Goal: Task Accomplishment & Management: Complete application form

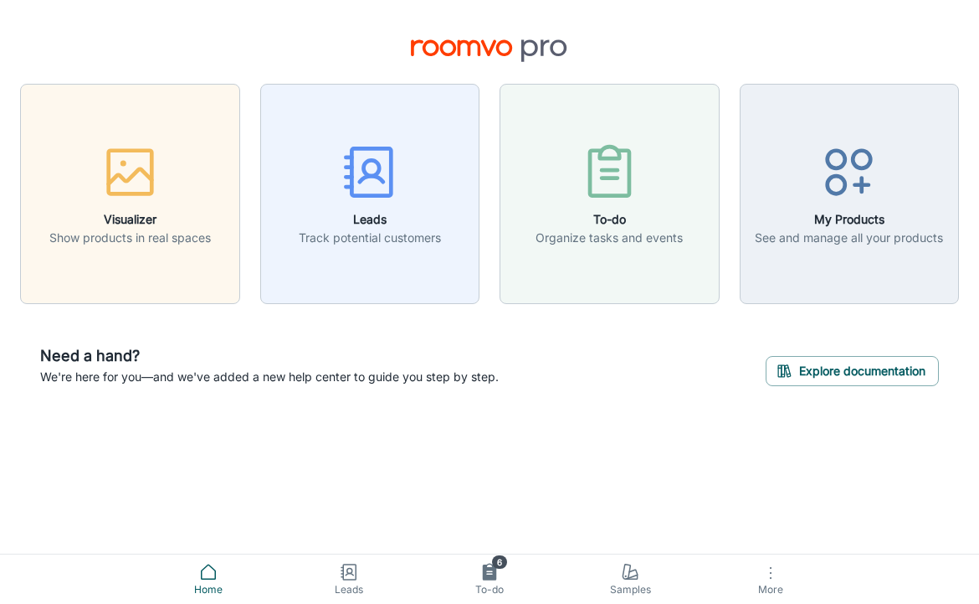
click at [375, 579] on link "Leads" at bounding box center [349, 578] width 141 height 49
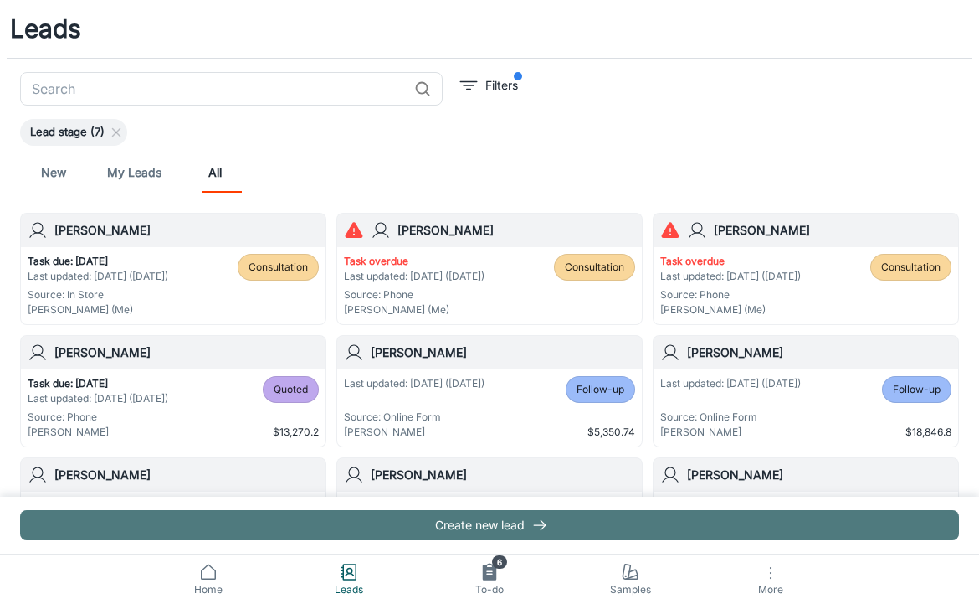
click at [431, 532] on button "Create new lead" at bounding box center [489, 525] width 939 height 30
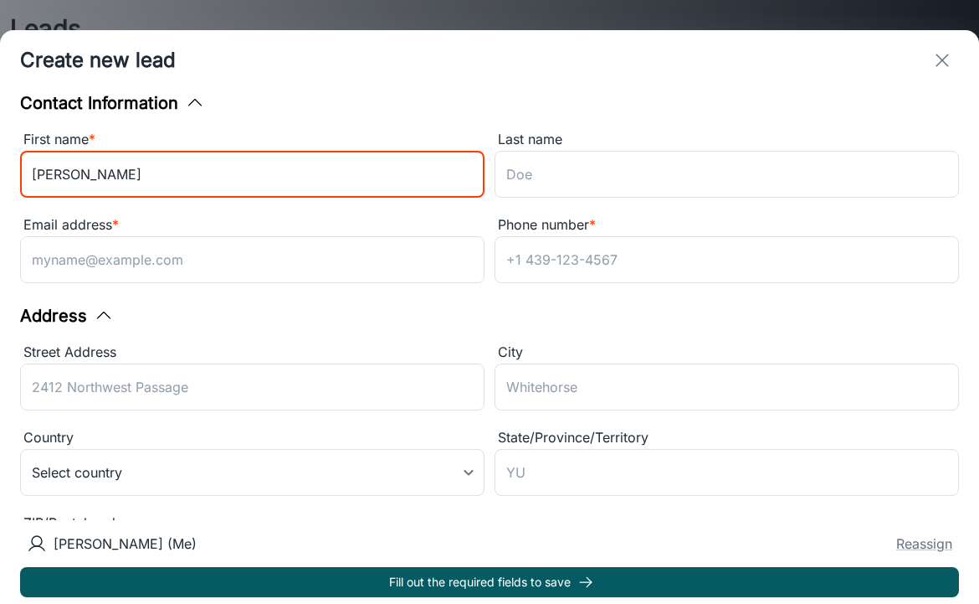
type input "[PERSON_NAME]"
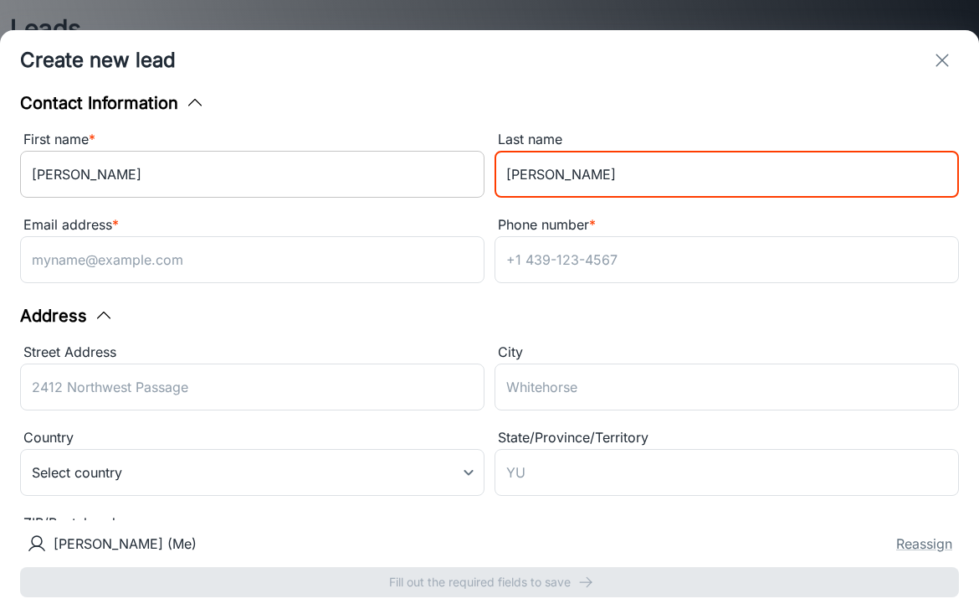
type input "[PERSON_NAME]"
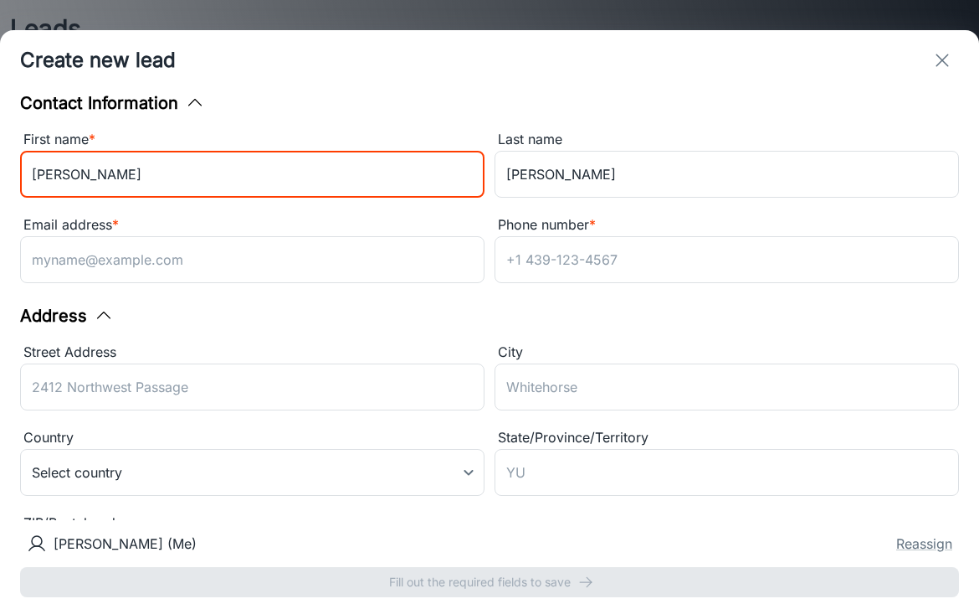
click at [109, 188] on input "[PERSON_NAME]" at bounding box center [252, 174] width 465 height 47
type input "[PERSON_NAME] & [PERSON_NAME]"
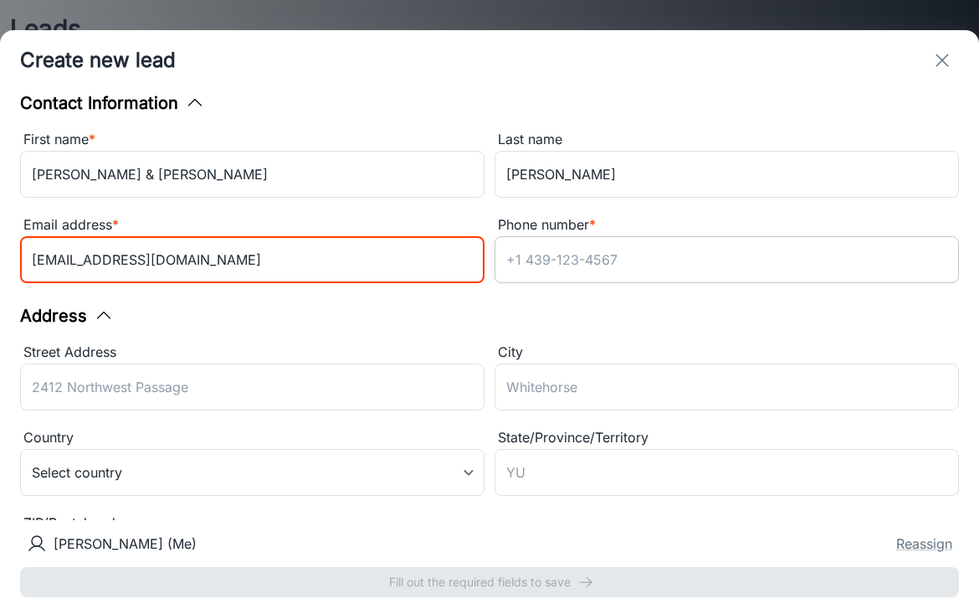
type input "[EMAIL_ADDRESS][DOMAIN_NAME]"
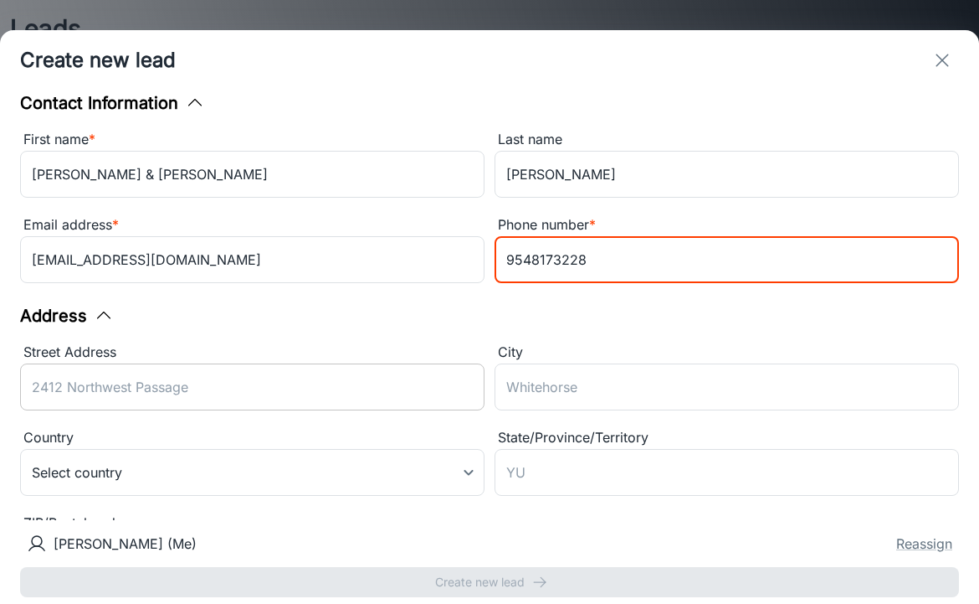
type input "9548173228"
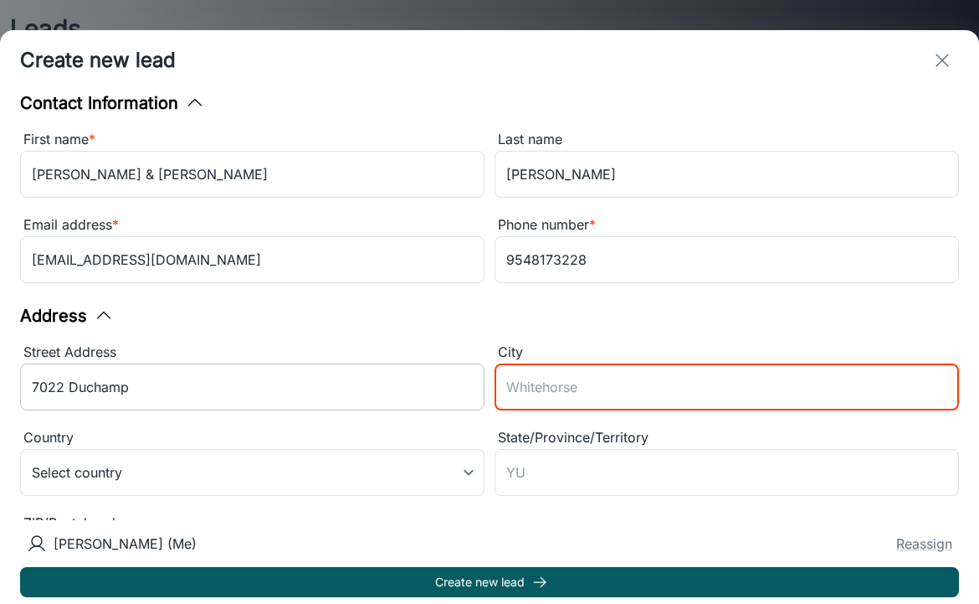
click at [212, 373] on input "7022 Duchamp" at bounding box center [252, 386] width 465 height 47
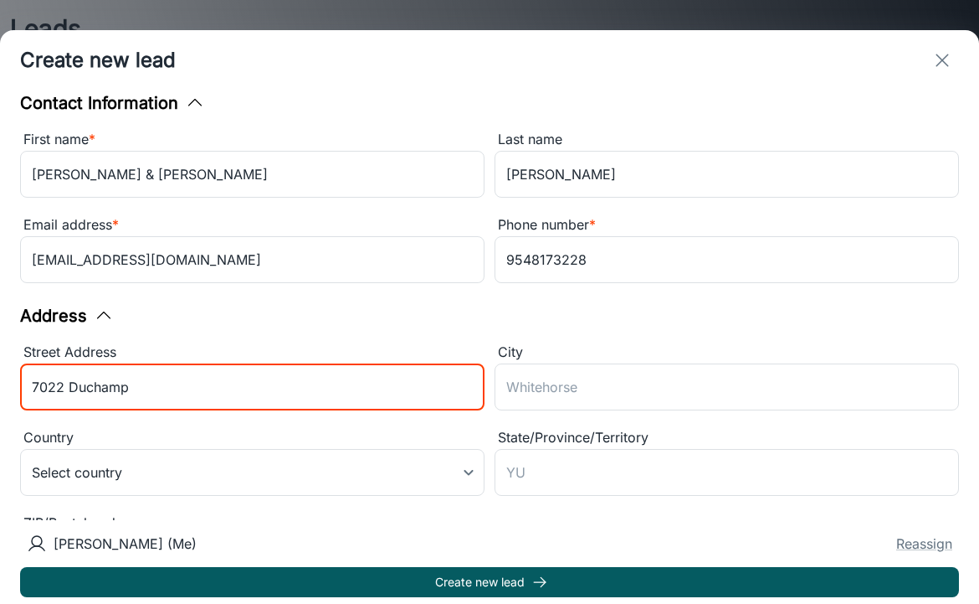
click at [212, 373] on input "7022 Duchamp" at bounding box center [252, 386] width 465 height 47
click at [198, 388] on input "7022 Duchamp" at bounding box center [252, 386] width 465 height 47
type input "[STREET_ADDRESS]"
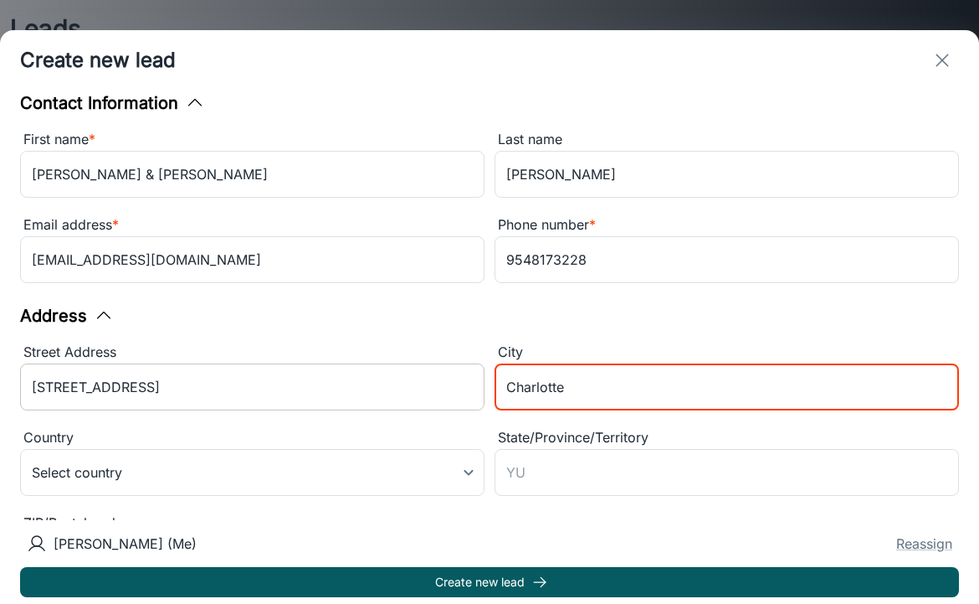
type input "Charlotte"
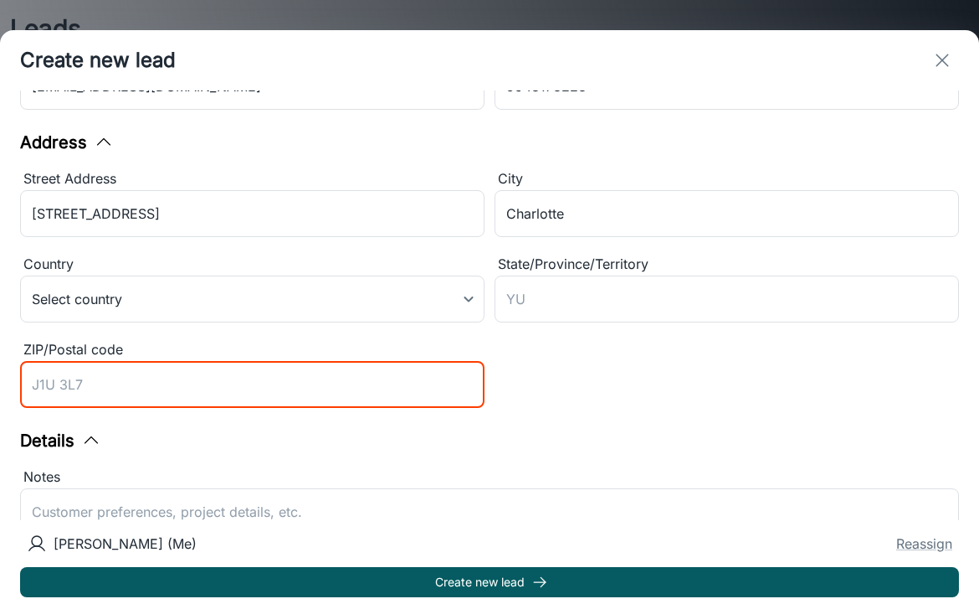
scroll to position [175, 0]
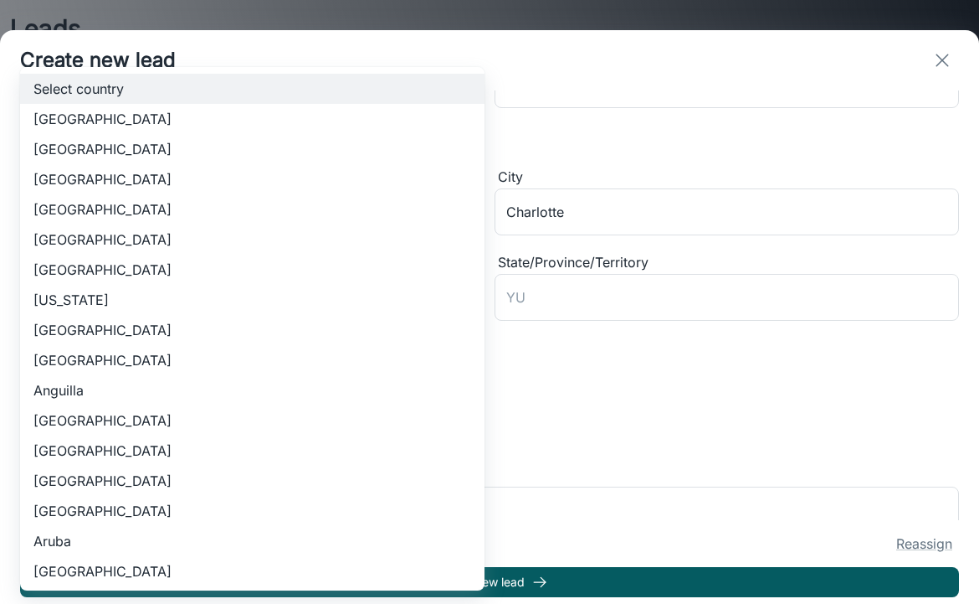
click at [237, 293] on body "Leads ​ Filters Lead stage (7) New My Leads All [PERSON_NAME] Task due: [DATE] …" at bounding box center [489, 302] width 979 height 604
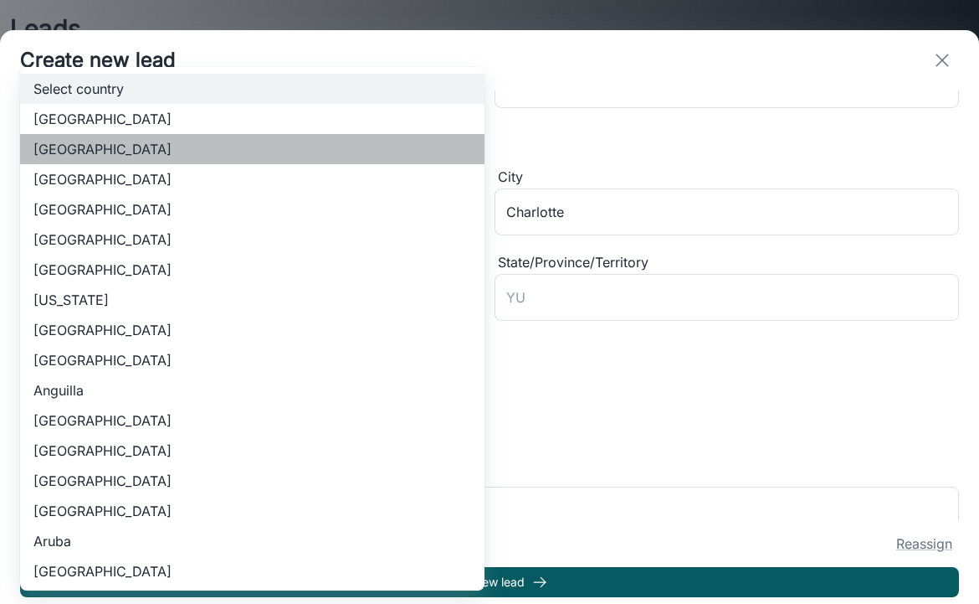
click at [224, 146] on li "[GEOGRAPHIC_DATA]" at bounding box center [252, 149] width 465 height 30
type input "US"
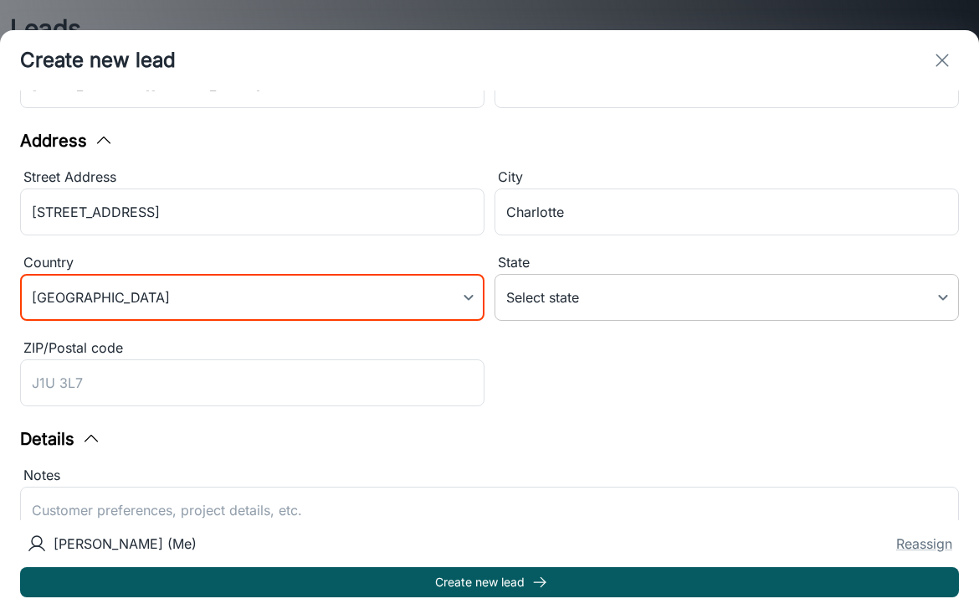
click at [584, 285] on body "Leads ​ Filters Lead stage (7) New My Leads All [PERSON_NAME] Task due: [DATE] …" at bounding box center [489, 302] width 979 height 604
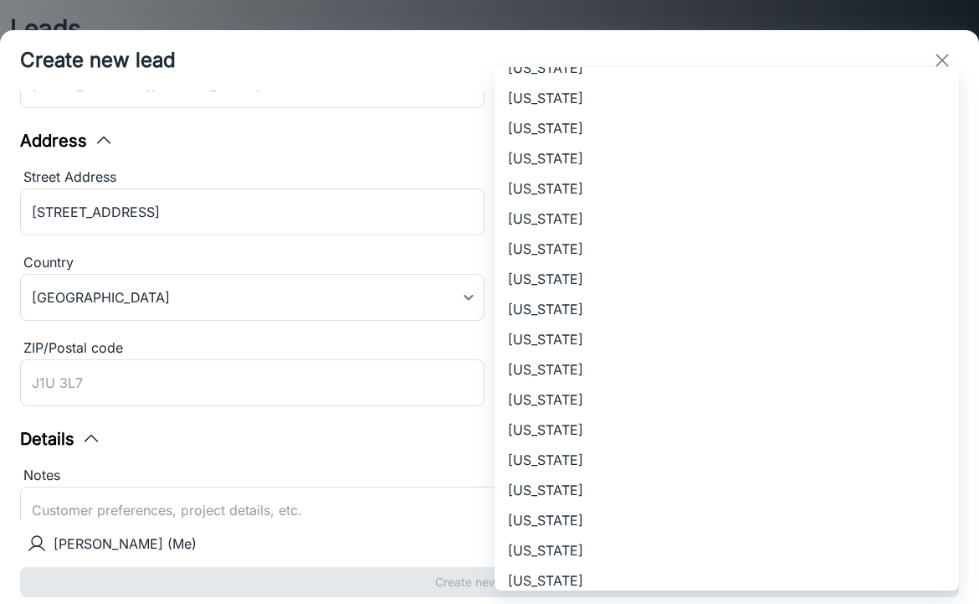
scroll to position [728, 0]
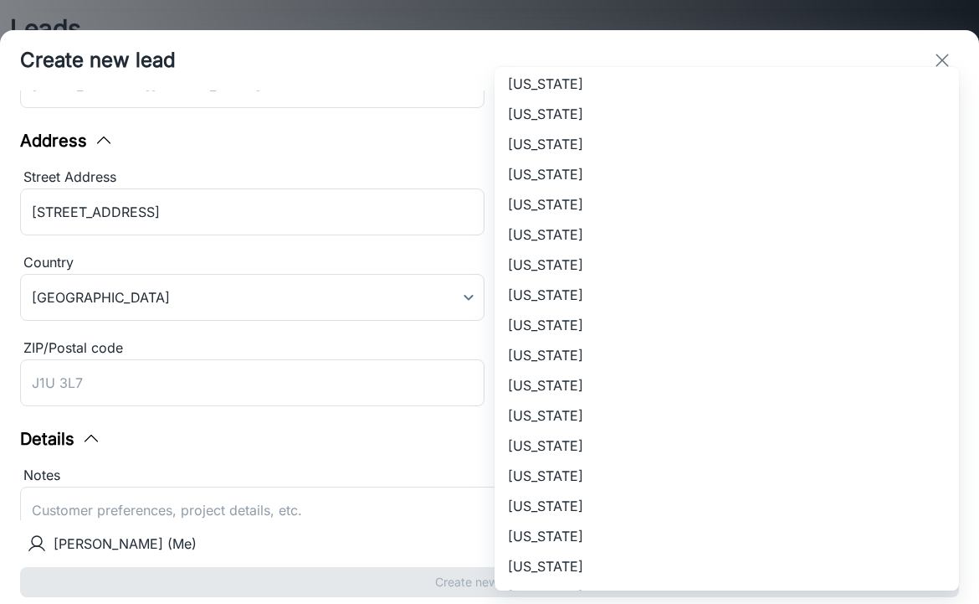
click at [560, 388] on li "[US_STATE]" at bounding box center [727, 385] width 465 height 30
type input "[US_STATE]"
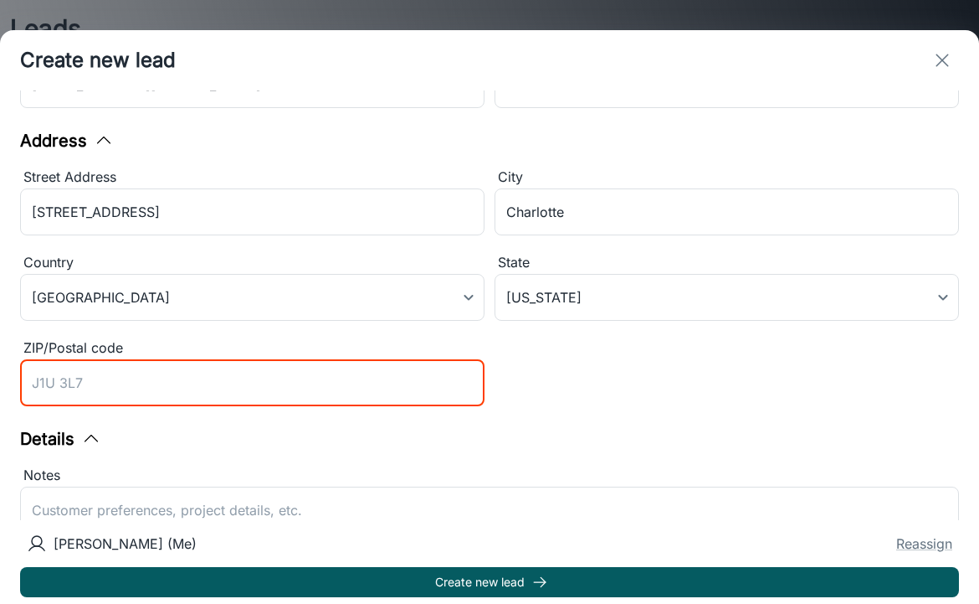
click at [306, 390] on input "ZIP/Postal code" at bounding box center [252, 382] width 465 height 47
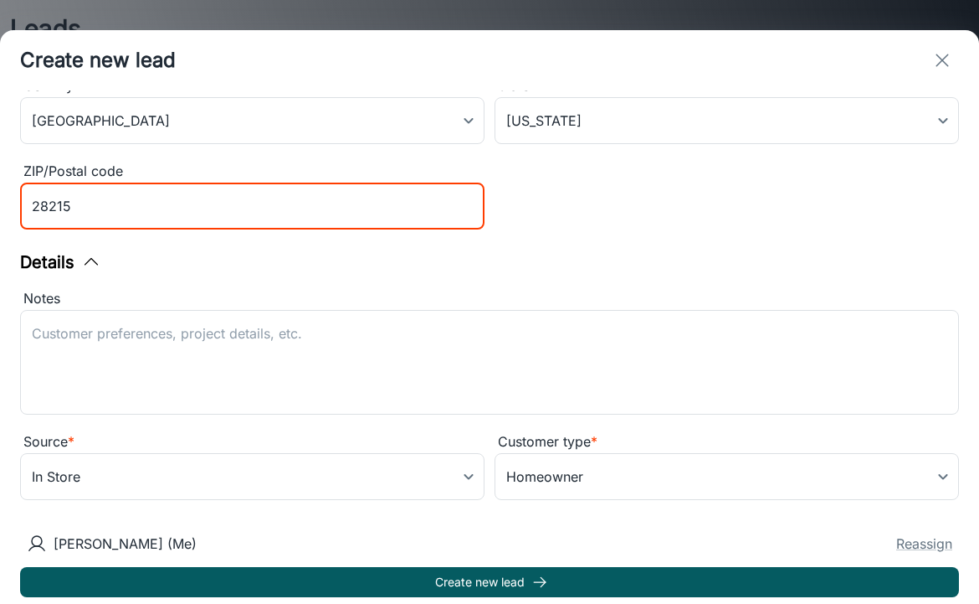
scroll to position [352, 0]
type input "28215"
click at [342, 357] on textarea "Notes" at bounding box center [490, 362] width 916 height 77
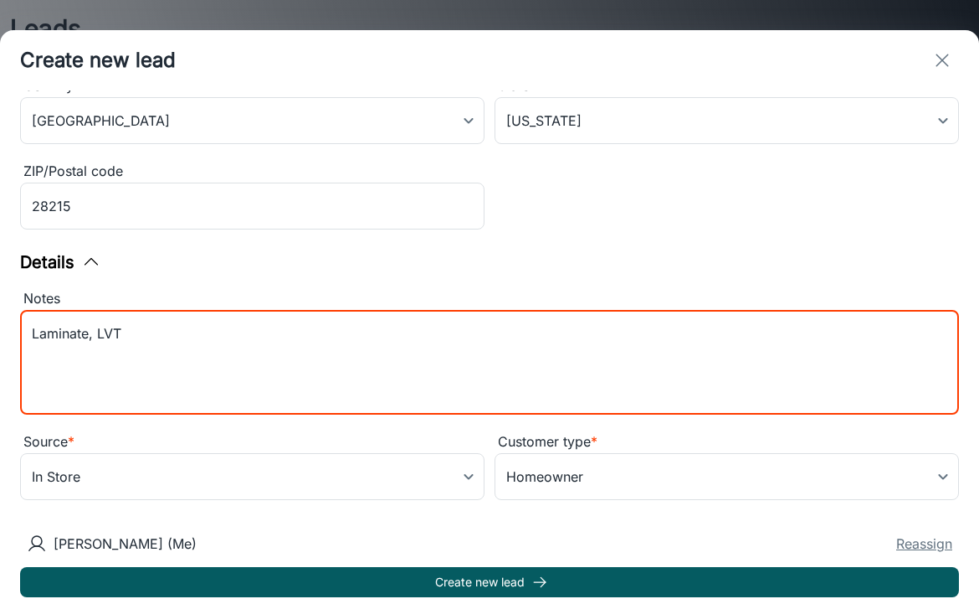
type textarea "Laminate, LVT"
click at [907, 538] on button "Reassign" at bounding box center [925, 543] width 56 height 20
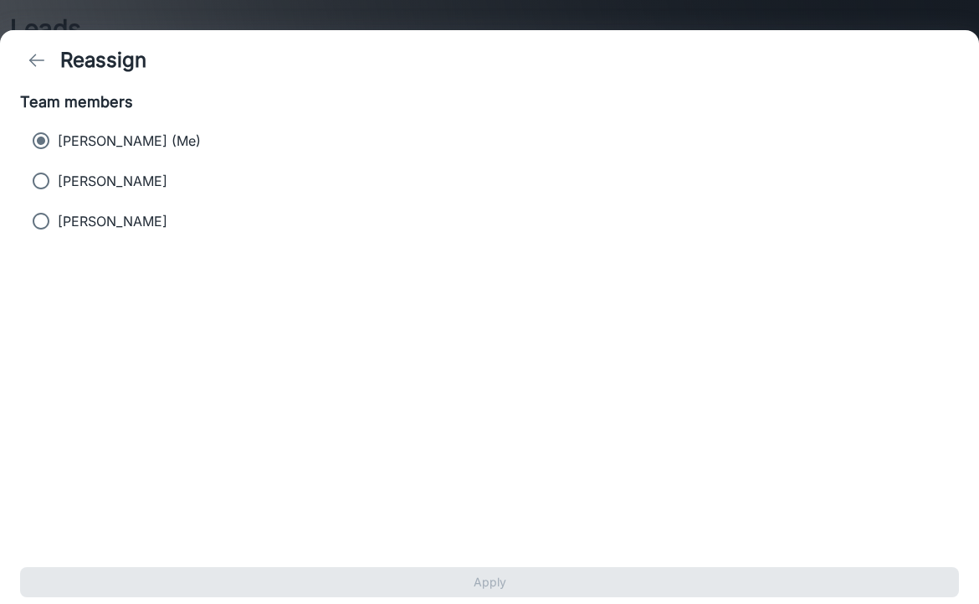
click at [101, 177] on p "[PERSON_NAME]" at bounding box center [113, 181] width 110 height 20
click at [58, 177] on input "[PERSON_NAME]" at bounding box center [40, 180] width 33 height 33
radio input "true"
radio input "false"
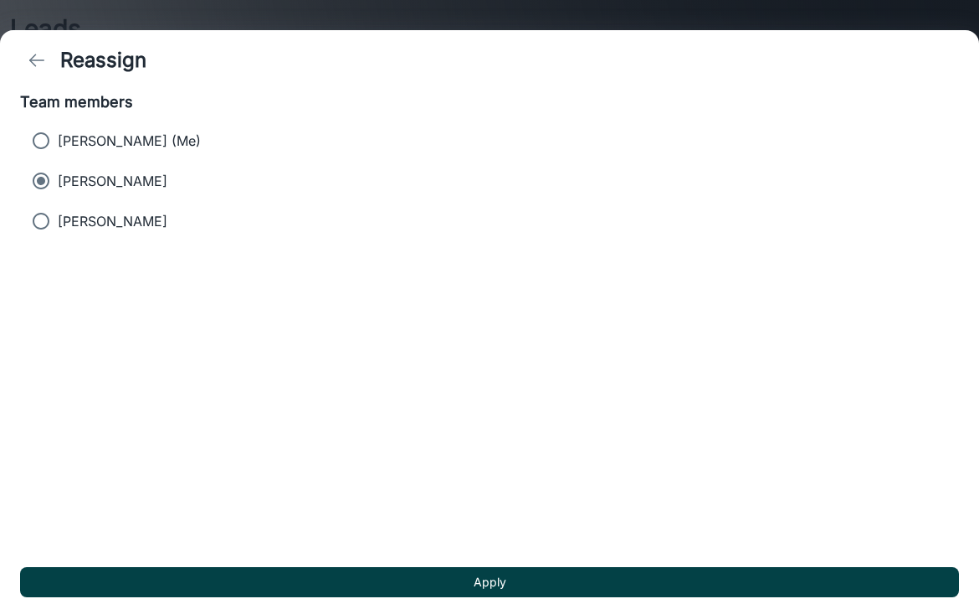
click at [300, 581] on button "Apply" at bounding box center [489, 582] width 939 height 30
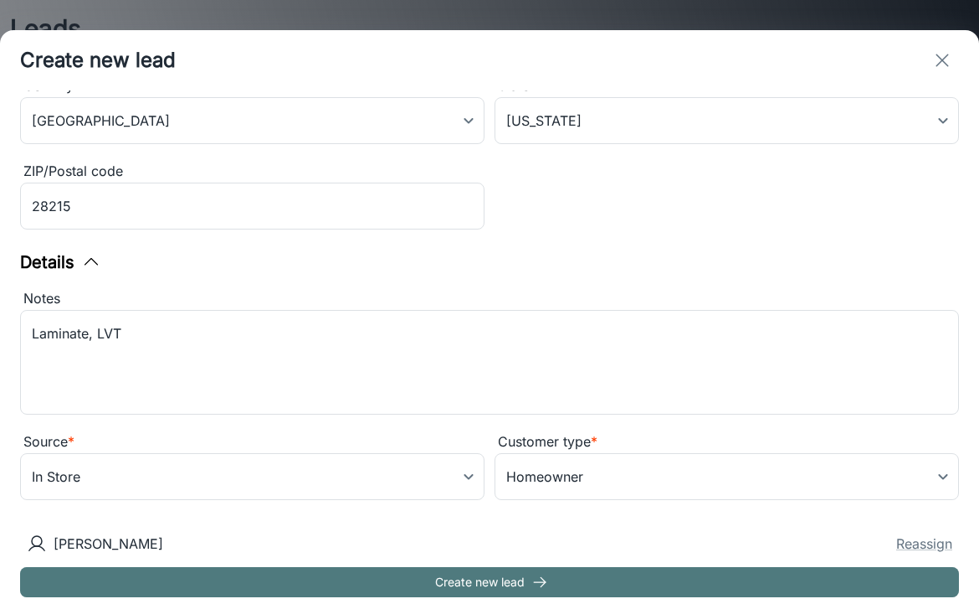
click at [328, 577] on button "Create new lead" at bounding box center [489, 582] width 939 height 30
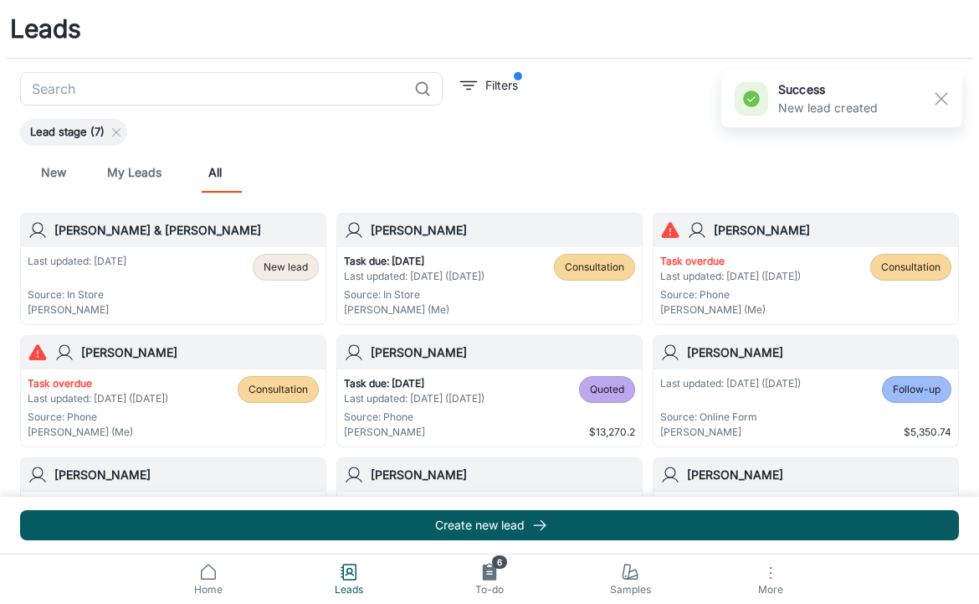
click at [768, 234] on h6 "[PERSON_NAME]" at bounding box center [833, 230] width 238 height 18
click at [193, 232] on h6 "[PERSON_NAME] & [PERSON_NAME]" at bounding box center [186, 230] width 265 height 18
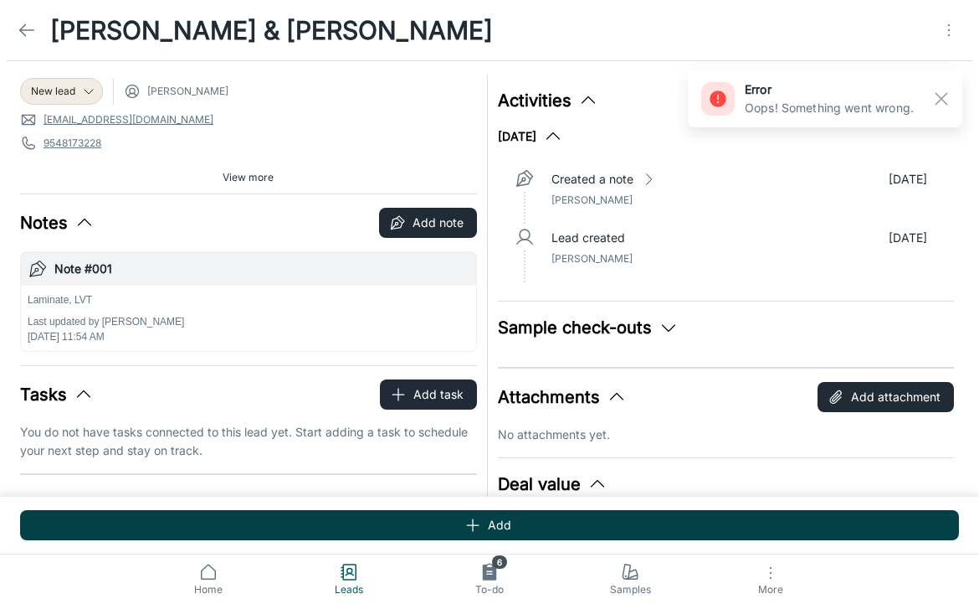
click at [405, 516] on button "Add" at bounding box center [489, 525] width 939 height 30
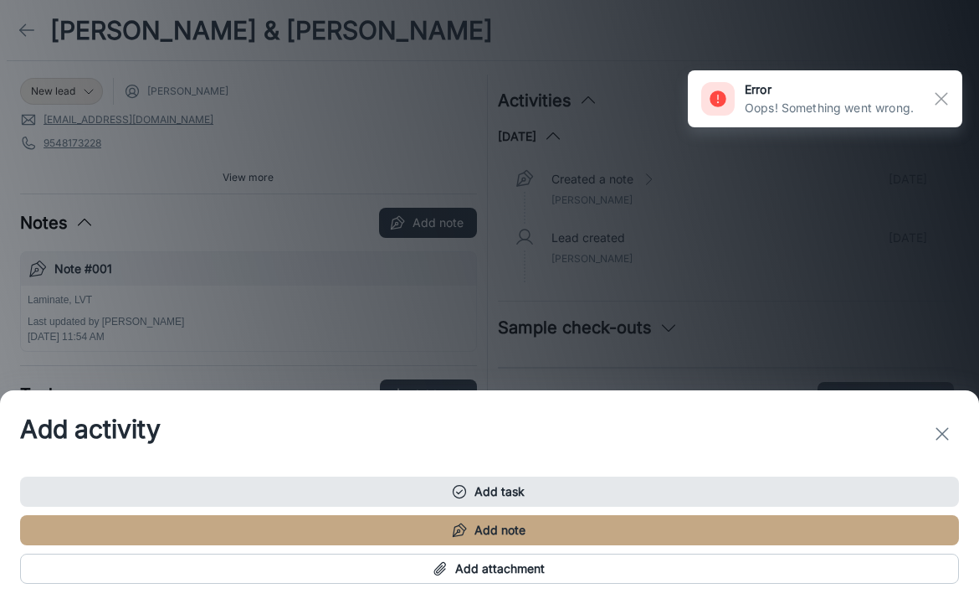
click at [378, 504] on button "Add task" at bounding box center [489, 491] width 939 height 30
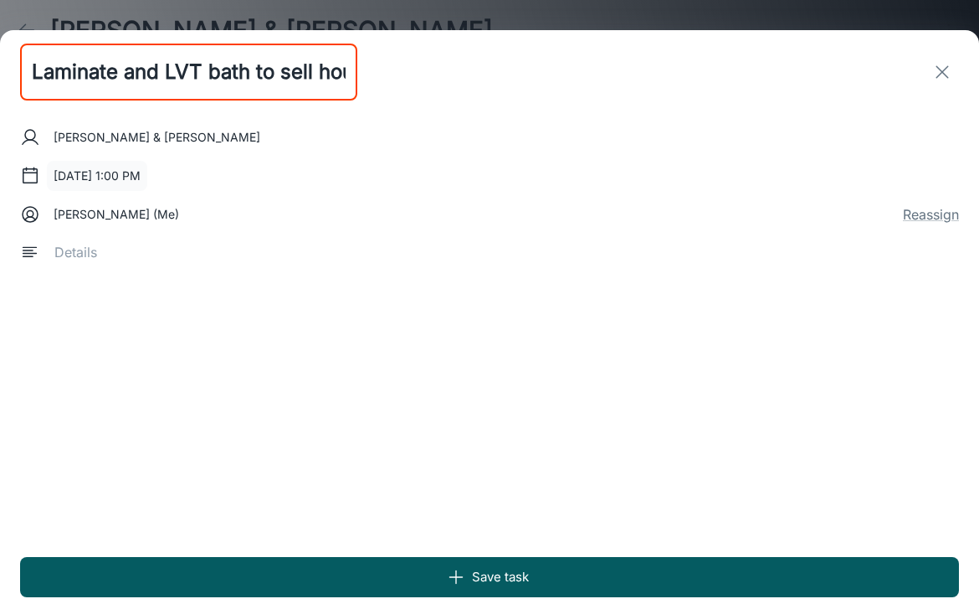
type input "Laminate and LVT bath to sell house"
click at [76, 168] on button "[DATE] 1:00 PM" at bounding box center [97, 176] width 100 height 30
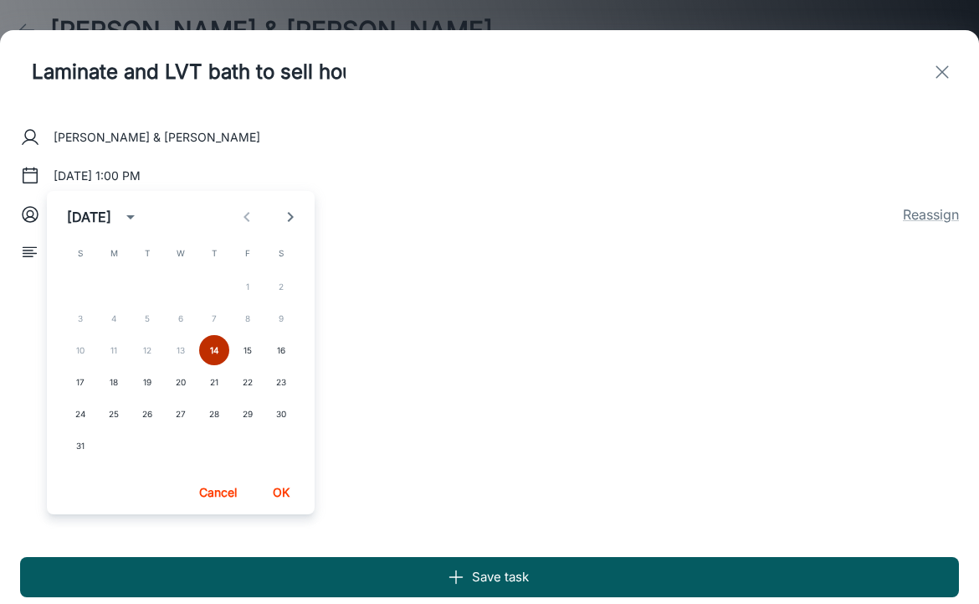
click at [218, 349] on button "14" at bounding box center [214, 350] width 30 height 30
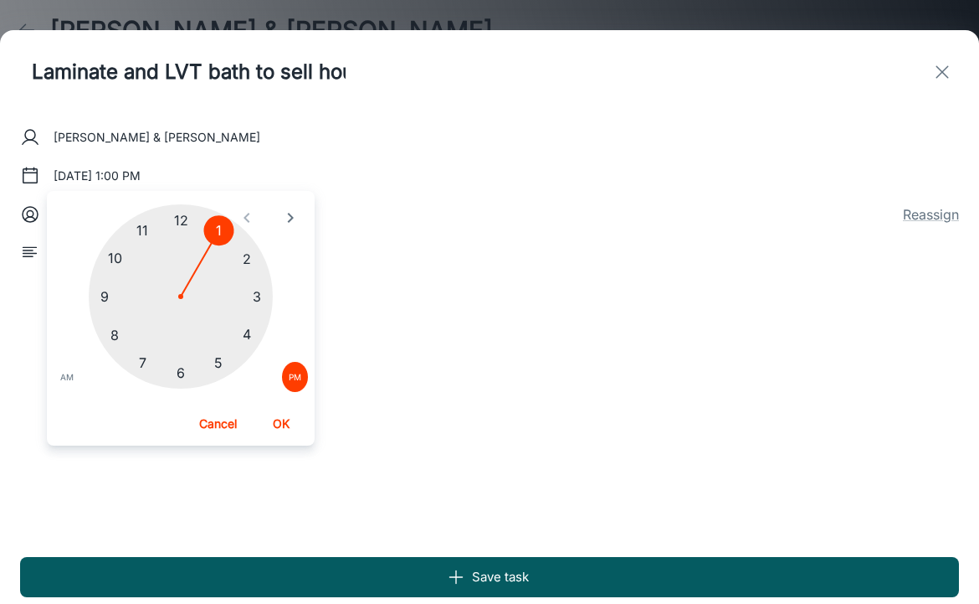
click at [251, 297] on div at bounding box center [181, 296] width 184 height 184
click at [283, 421] on button "OK" at bounding box center [281, 424] width 54 height 30
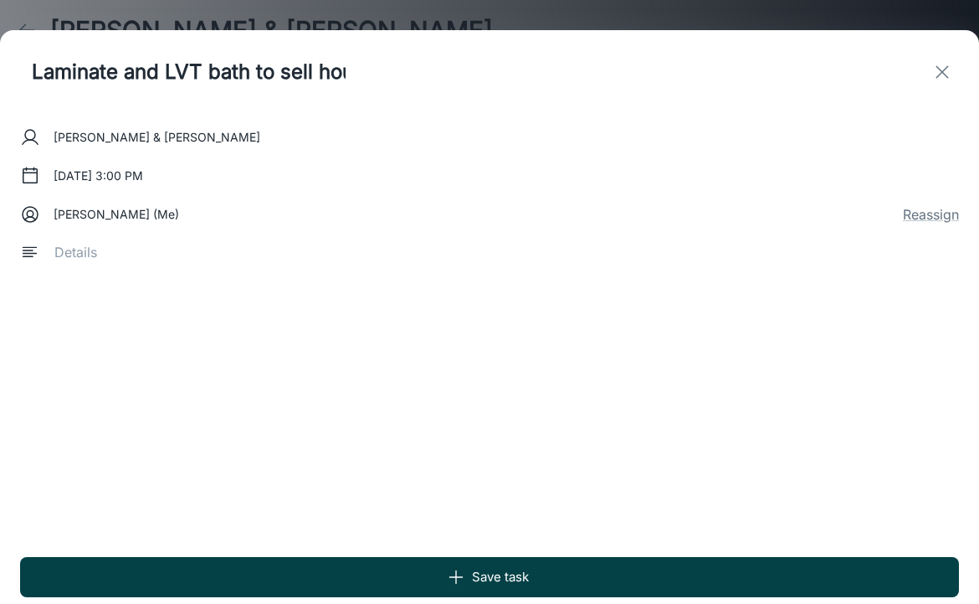
click at [229, 569] on button "Save task" at bounding box center [489, 577] width 939 height 40
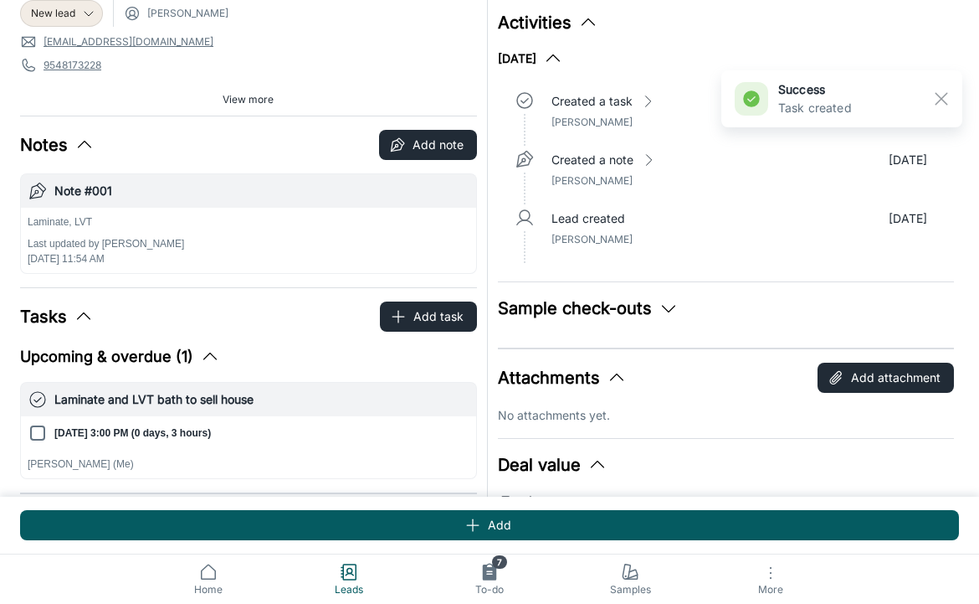
scroll to position [84, 0]
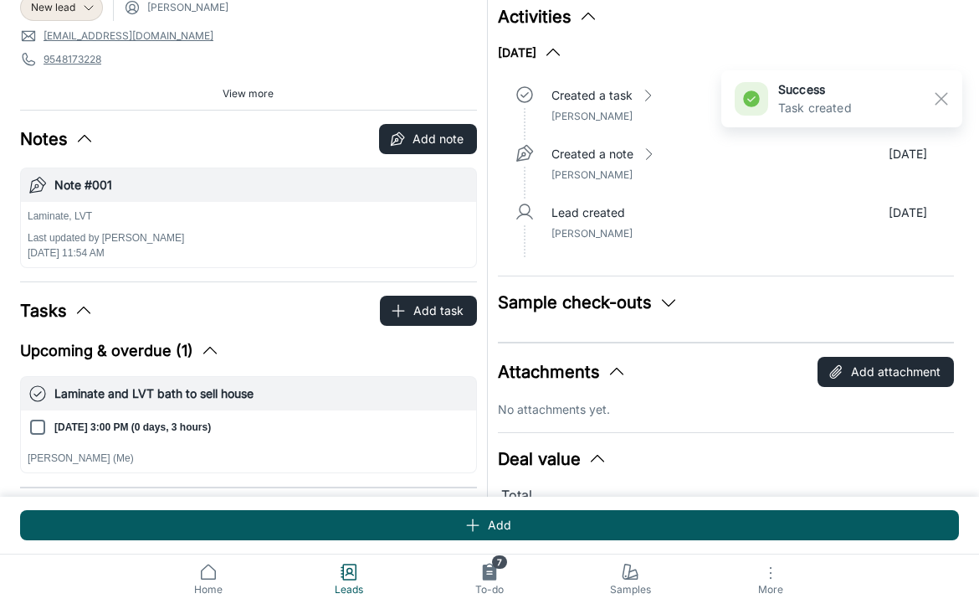
click at [188, 182] on h6 "Note #001" at bounding box center [261, 185] width 415 height 18
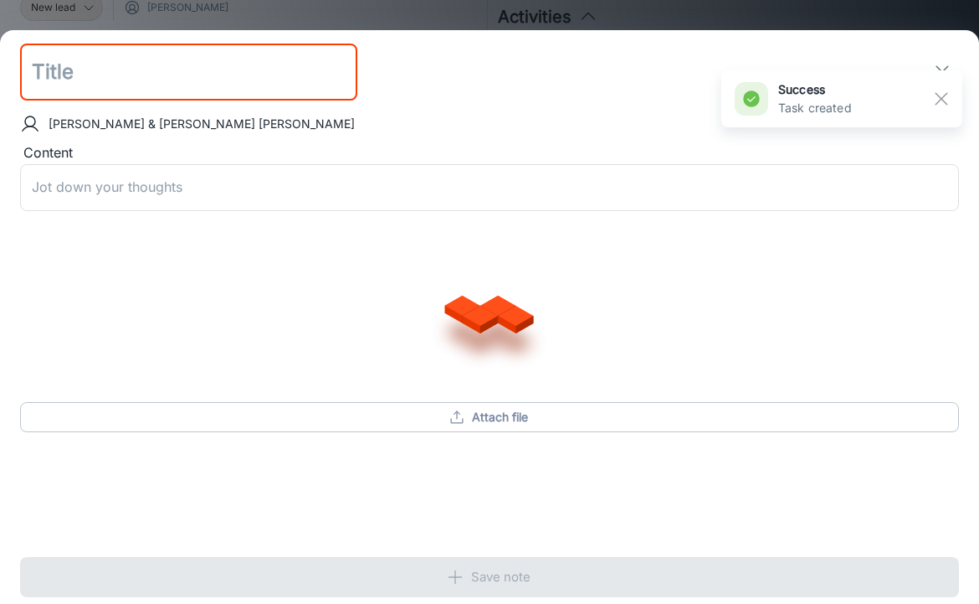
type input "Note #001"
type textarea "Laminate, LVT"
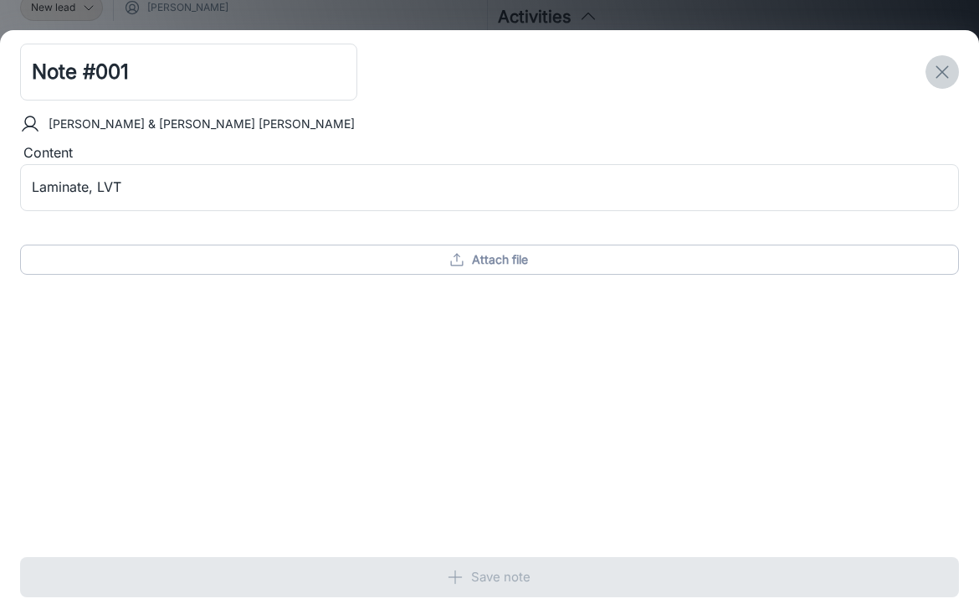
click at [946, 64] on icon "exit" at bounding box center [943, 72] width 20 height 20
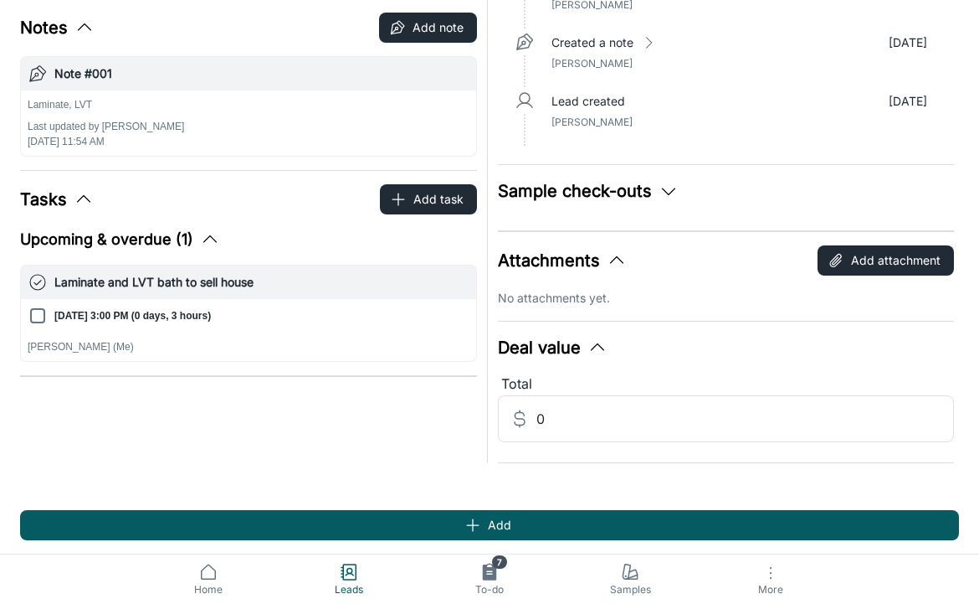
scroll to position [195, 0]
